Goal: Find specific page/section: Find specific page/section

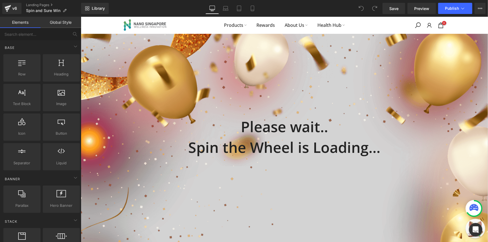
click at [178, 24] on nav "Products Rewards About Us Health Hub" at bounding box center [283, 25] width 213 height 8
drag, startPoint x: 85, startPoint y: 28, endPoint x: 155, endPoint y: 32, distance: 69.9
click at [155, 32] on div "Products Rewards About Us Health Hub 0 / $0.00" at bounding box center [283, 24] width 407 height 17
click at [92, 19] on div "Products Rewards About Us Health Hub 0 / $0.00" at bounding box center [283, 24] width 407 height 17
click at [459, 24] on div "Products Rewards About Us Health Hub 0 / $0.00" at bounding box center [283, 24] width 407 height 17
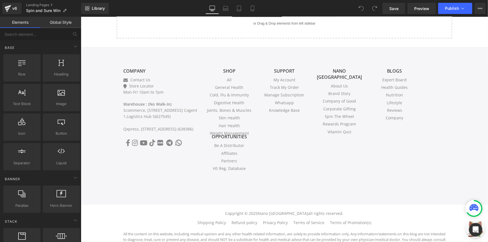
scroll to position [491, 0]
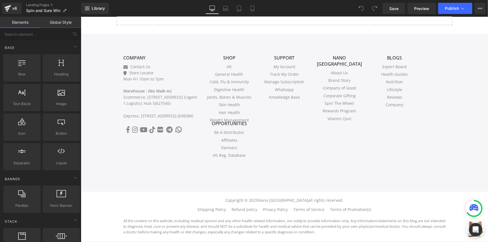
click at [233, 175] on div "COMPANY COMPANY Contact Us Store Locator Mon-Fri 10am to 7pm Warehouse : (No Wa…" at bounding box center [283, 113] width 407 height 158
click at [230, 197] on div "Copyright © 2025 Nano [GEOGRAPHIC_DATA] all rights reserved. Shipping Policy Re…" at bounding box center [283, 216] width 407 height 50
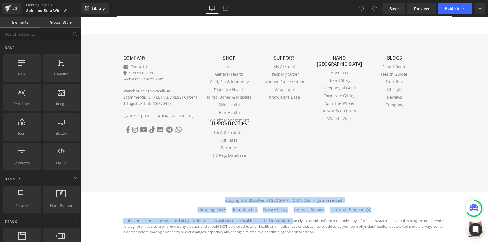
drag, startPoint x: 202, startPoint y: 197, endPoint x: 287, endPoint y: 220, distance: 88.6
click at [287, 220] on div "Copyright © 2025 Nano [GEOGRAPHIC_DATA] all rights reserved. Shipping Policy Re…" at bounding box center [284, 216] width 322 height 38
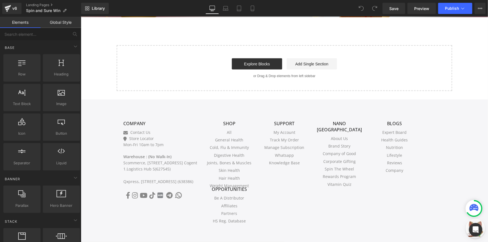
scroll to position [389, 0]
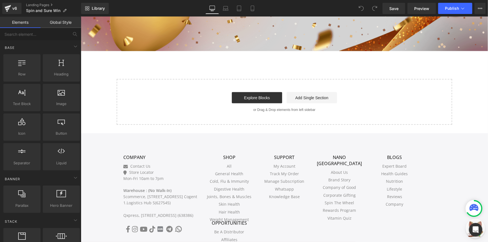
click at [127, 109] on div "Start building your page Explore Blocks Add Single Section or Drag & Drop eleme…" at bounding box center [284, 101] width 334 height 45
drag, startPoint x: 103, startPoint y: 130, endPoint x: 158, endPoint y: 169, distance: 67.2
click at [158, 169] on div "COMPANY COMPANY Contact Us Store Locator Mon-Fri 10am to 7pm Warehouse : (No Wa…" at bounding box center [283, 212] width 407 height 158
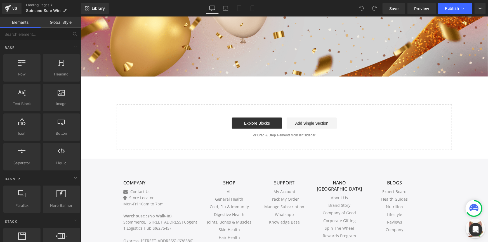
click at [113, 162] on div "COMPANY COMPANY Contact Us Store Locator Mon-Fri 10am to 7pm Warehouse : (No Wa…" at bounding box center [283, 237] width 407 height 158
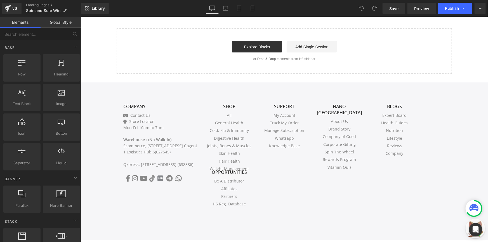
click at [105, 136] on div "COMPANY COMPANY Contact Us Store Locator Mon-Fri 10am to 7pm Warehouse : (No Wa…" at bounding box center [283, 161] width 407 height 158
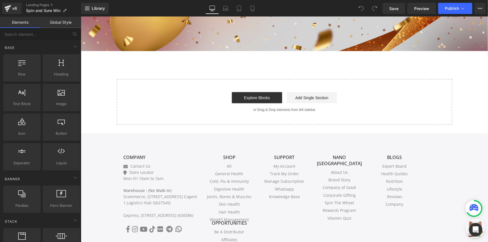
click at [113, 141] on div "COMPANY COMPANY Contact Us Store Locator Mon-Fri 10am to 7pm Warehouse : (No Wa…" at bounding box center [283, 212] width 407 height 158
click at [110, 134] on div "COMPANY COMPANY Contact Us Store Locator Mon-Fri 10am to 7pm Warehouse : (No Wa…" at bounding box center [283, 212] width 407 height 158
drag, startPoint x: 203, startPoint y: 186, endPoint x: 403, endPoint y: 201, distance: 200.1
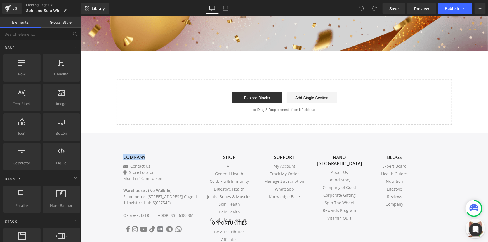
click at [402, 201] on li "Company" at bounding box center [394, 204] width 47 height 6
drag, startPoint x: 178, startPoint y: 23, endPoint x: 187, endPoint y: 108, distance: 84.9
click at [187, 108] on div "Start building your page Explore Blocks Add Single Section or Drag & Drop eleme…" at bounding box center [284, 101] width 334 height 45
click at [139, 133] on div "COMPANY COMPANY Contact Us Store Locator Mon-Fri 10am to 7pm Warehouse : (No Wa…" at bounding box center [283, 212] width 407 height 158
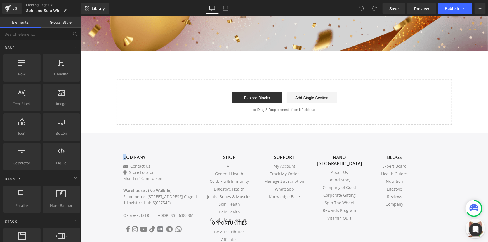
click at [108, 141] on div "COMPANY COMPANY Contact Us Store Locator Mon-Fri 10am to 7pm Warehouse : (No Wa…" at bounding box center [283, 212] width 407 height 158
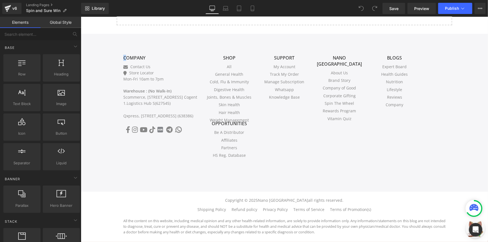
drag, startPoint x: 485, startPoint y: 152, endPoint x: 554, endPoint y: 217, distance: 94.7
click at [193, 102] on p "Warehouse : (No Walk-In) Scommerce, [STREET_ADDRESS] Cogent 1.Logistics Hub S(6…" at bounding box center [160, 103] width 74 height 31
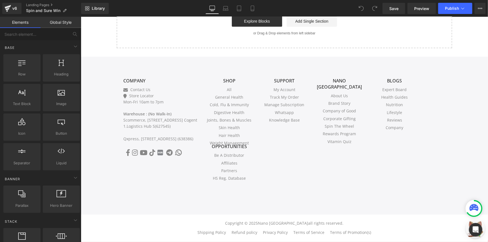
scroll to position [466, 0]
drag, startPoint x: 111, startPoint y: 68, endPoint x: 402, endPoint y: 207, distance: 322.9
click at [402, 207] on div "COMPANY COMPANY Contact Us Store Locator Mon-Fri 10am to 7pm Warehouse : (No Wa…" at bounding box center [283, 136] width 407 height 158
drag, startPoint x: 106, startPoint y: 80, endPoint x: 129, endPoint y: 93, distance: 26.9
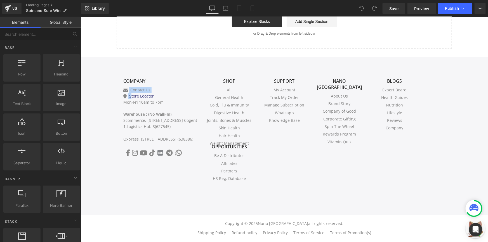
click at [129, 93] on div "COMPANY COMPANY Contact Us Store Locator Mon-Fri 10am to 7pm Warehouse : (No Wa…" at bounding box center [283, 136] width 407 height 158
drag, startPoint x: 107, startPoint y: 69, endPoint x: 104, endPoint y: 67, distance: 3.6
click at [106, 69] on div "COMPANY COMPANY Contact Us Store Locator Mon-Fri 10am to 7pm Warehouse : (No Wa…" at bounding box center [283, 136] width 407 height 158
drag, startPoint x: 104, startPoint y: 67, endPoint x: 165, endPoint y: 102, distance: 70.8
click at [165, 102] on div "COMPANY COMPANY Contact Us Store Locator Mon-Fri 10am to 7pm Warehouse : (No Wa…" at bounding box center [283, 136] width 407 height 158
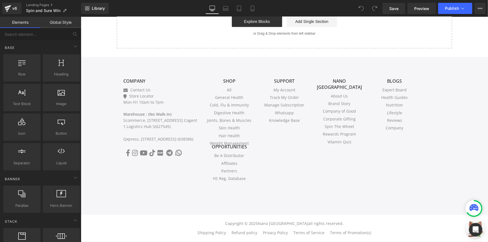
click at [319, 176] on div "NANO [GEOGRAPHIC_DATA] NANO [GEOGRAPHIC_DATA] About Us Brand Story Company of G…" at bounding box center [339, 132] width 55 height 108
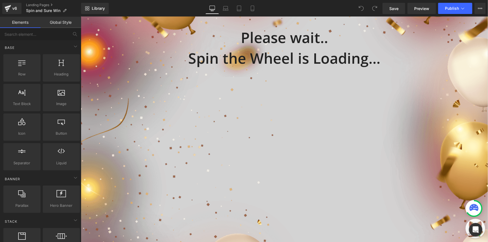
scroll to position [0, 0]
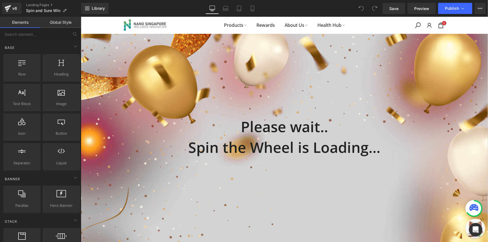
click at [174, 27] on div "Products Rewards About Us Health Hub" at bounding box center [284, 25] width 222 height 8
click at [175, 27] on div "Products Rewards About Us Health Hub" at bounding box center [284, 25] width 222 height 8
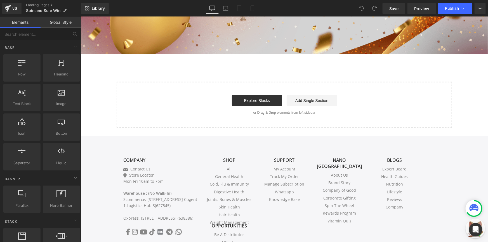
scroll to position [388, 0]
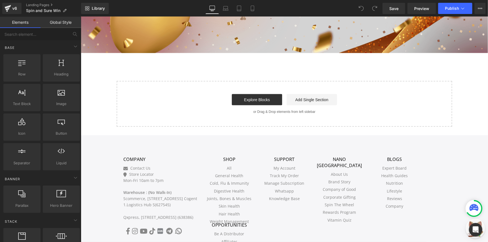
click at [114, 135] on div "COMPANY COMPANY Contact Us Store Locator Mon-Fri 10am to 7pm Warehouse : (No Wa…" at bounding box center [283, 214] width 407 height 158
click at [106, 137] on div "COMPANY COMPANY Contact Us Store Locator Mon-Fri 10am to 7pm Warehouse : (No Wa…" at bounding box center [283, 214] width 407 height 158
drag, startPoint x: 107, startPoint y: 139, endPoint x: 138, endPoint y: 160, distance: 37.4
click at [138, 160] on div "COMPANY COMPANY Contact Us Store Locator Mon-Fri 10am to 7pm Warehouse : (No Wa…" at bounding box center [283, 214] width 407 height 158
click at [116, 149] on div "COMPANY COMPANY Contact Us Store Locator Mon-Fri 10am to 7pm Warehouse : (No Wa…" at bounding box center [283, 210] width 335 height 125
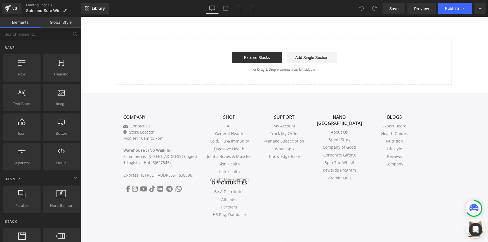
scroll to position [438, 0]
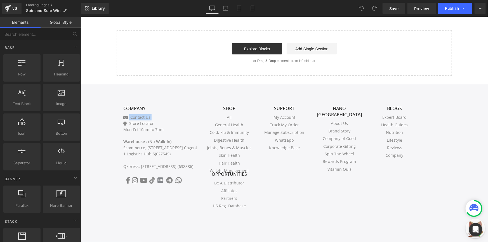
drag, startPoint x: 101, startPoint y: 107, endPoint x: 122, endPoint y: 120, distance: 25.0
click at [122, 120] on div "COMPANY COMPANY Contact Us Store Locator Mon-Fri 10am to 7pm Warehouse : (No Wa…" at bounding box center [283, 163] width 407 height 158
click at [110, 100] on div "COMPANY COMPANY Contact Us Store Locator Mon-Fri 10am to 7pm Warehouse : (No Wa…" at bounding box center [283, 163] width 407 height 158
drag, startPoint x: 110, startPoint y: 100, endPoint x: 155, endPoint y: 131, distance: 54.2
click at [155, 131] on div "COMPANY COMPANY Contact Us Store Locator Mon-Fri 10am to 7pm Warehouse : (No Wa…" at bounding box center [283, 163] width 407 height 158
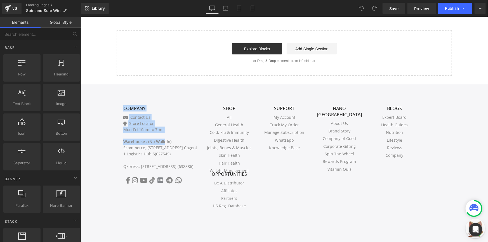
click at [109, 95] on div "COMPANY COMPANY Contact Us Store Locator Mon-Fri 10am to 7pm Warehouse : (No Wa…" at bounding box center [283, 163] width 407 height 158
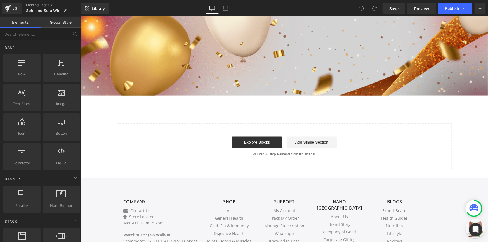
scroll to position [337, 0]
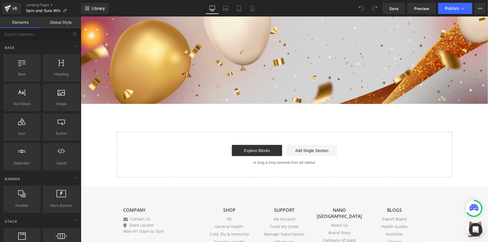
drag, startPoint x: 104, startPoint y: 201, endPoint x: 103, endPoint y: 196, distance: 4.9
drag, startPoint x: 103, startPoint y: 190, endPoint x: 113, endPoint y: 210, distance: 22.7
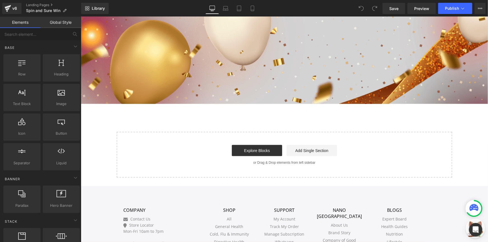
click at [94, 177] on div "Products Rewards About Us Health Hub 0 / $0.00 Please wait.. Spin the Wheel is …" at bounding box center [283, 37] width 407 height 714
drag, startPoint x: 94, startPoint y: 177, endPoint x: 103, endPoint y: 189, distance: 14.8
click at [104, 191] on div "Products Rewards About Us Health Hub 0 / $0.00 Please wait.. Spin the Wheel is …" at bounding box center [283, 37] width 407 height 714
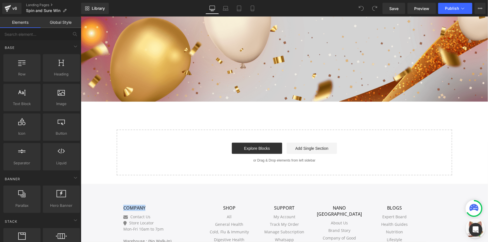
scroll to position [362, 0]
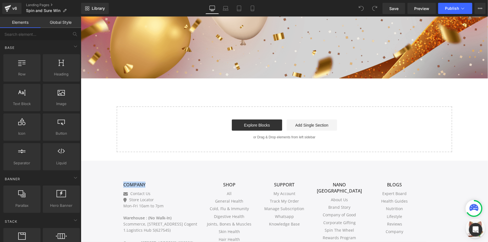
click at [138, 181] on h3 "COMPANY" at bounding box center [160, 184] width 74 height 6
click at [120, 173] on div "COMPANY COMPANY Contact Us Store Locator Mon-Fri 10am to 7pm Warehouse : (No Wa…" at bounding box center [284, 235] width 330 height 125
click at [160, 173] on div "COMPANY COMPANY Contact Us Store Locator Mon-Fri 10am to 7pm Warehouse : (No Wa…" at bounding box center [284, 235] width 330 height 125
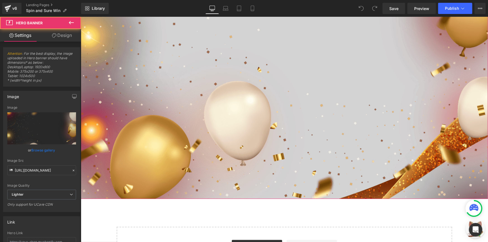
scroll to position [0, 0]
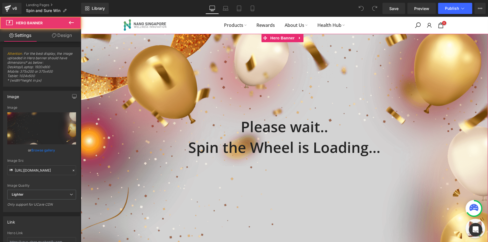
drag, startPoint x: 200, startPoint y: 58, endPoint x: 201, endPoint y: 52, distance: 5.4
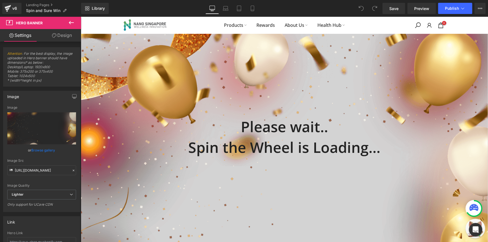
click at [377, 24] on nav "Products Rewards About Us Health Hub" at bounding box center [283, 25] width 213 height 8
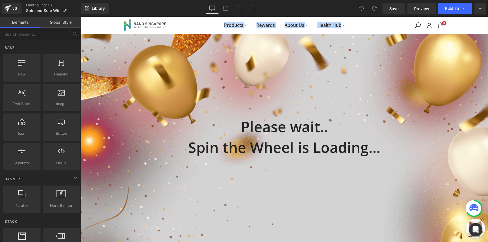
drag, startPoint x: 376, startPoint y: 25, endPoint x: 177, endPoint y: 25, distance: 199.8
click at [177, 25] on nav "Products Rewards About Us Health Hub" at bounding box center [283, 25] width 213 height 8
drag, startPoint x: 177, startPoint y: 25, endPoint x: 398, endPoint y: 23, distance: 221.0
click at [398, 23] on div "Products Rewards About Us Health Hub 0 / $0.00" at bounding box center [284, 24] width 332 height 17
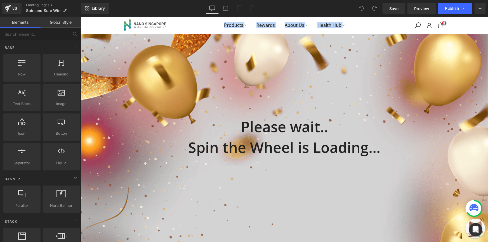
click at [398, 23] on div "0 / $0.00" at bounding box center [422, 25] width 55 height 7
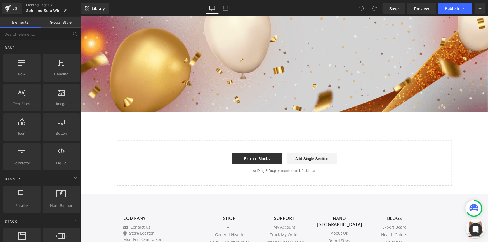
scroll to position [335, 0]
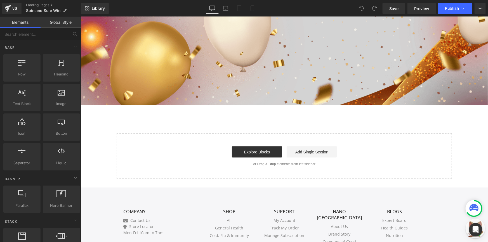
drag, startPoint x: 146, startPoint y: 182, endPoint x: 172, endPoint y: 206, distance: 35.0
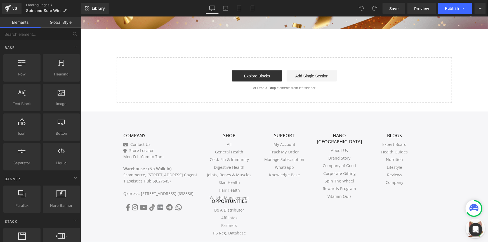
click at [127, 127] on div "COMPANY COMPANY Contact Us Store Locator Mon-Fri 10am to 7pm Warehouse : (No Wa…" at bounding box center [284, 186] width 330 height 125
click at [125, 124] on div "COMPANY COMPANY Contact Us Store Locator Mon-Fri 10am to 7pm Warehouse : (No Wa…" at bounding box center [284, 186] width 330 height 125
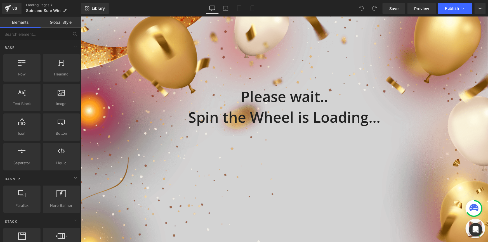
scroll to position [0, 0]
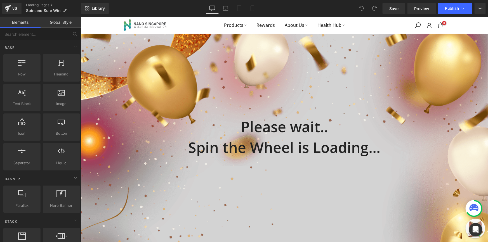
drag, startPoint x: 129, startPoint y: 81, endPoint x: 135, endPoint y: 60, distance: 22.2
